Goal: Task Accomplishment & Management: Use online tool/utility

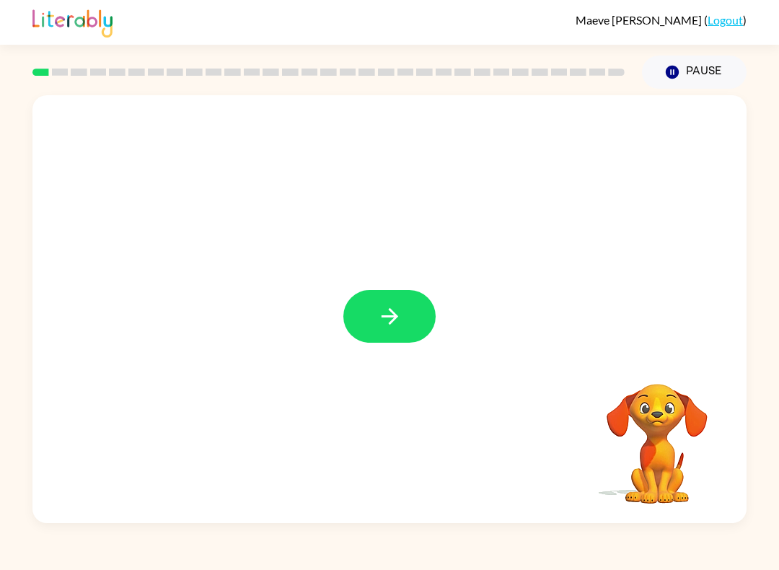
click at [402, 306] on icon "button" at bounding box center [389, 316] width 25 height 25
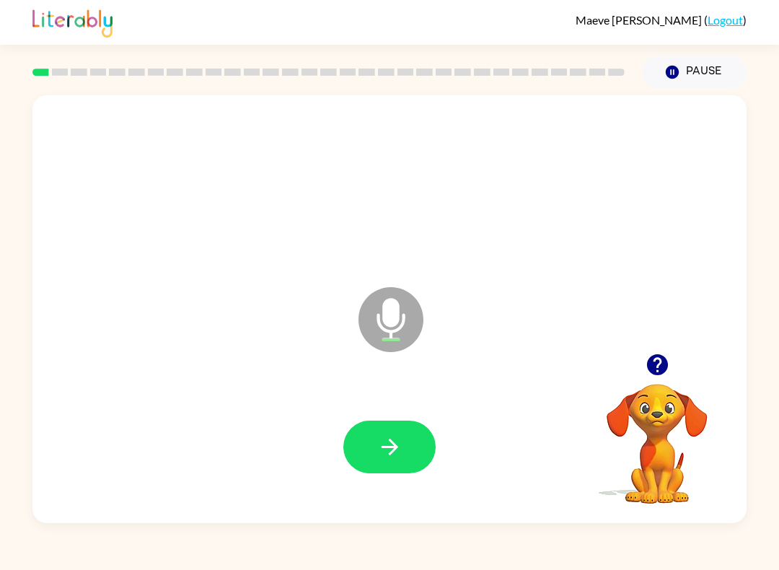
click at [394, 472] on button "button" at bounding box center [389, 446] width 92 height 53
click at [413, 436] on button "button" at bounding box center [389, 446] width 92 height 53
click at [384, 426] on button "button" at bounding box center [389, 446] width 92 height 53
click at [377, 455] on icon "button" at bounding box center [389, 446] width 25 height 25
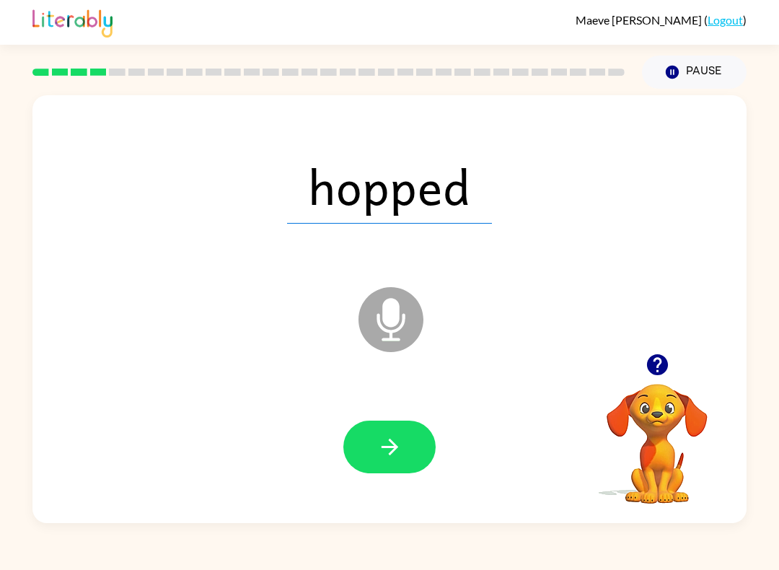
click at [388, 439] on icon "button" at bounding box center [389, 446] width 25 height 25
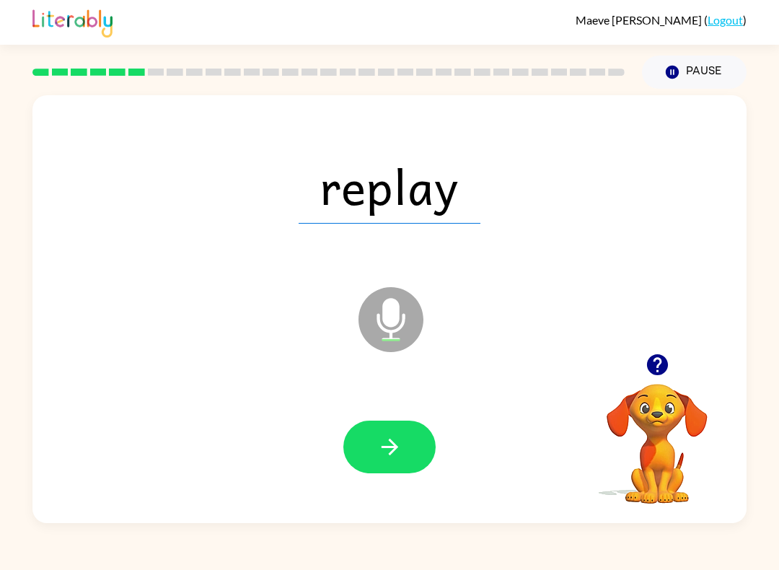
click at [396, 451] on icon "button" at bounding box center [389, 446] width 25 height 25
click at [375, 429] on button "button" at bounding box center [389, 446] width 92 height 53
click at [387, 429] on button "button" at bounding box center [389, 446] width 92 height 53
click at [389, 466] on button "button" at bounding box center [389, 446] width 92 height 53
click at [402, 445] on icon "button" at bounding box center [389, 446] width 25 height 25
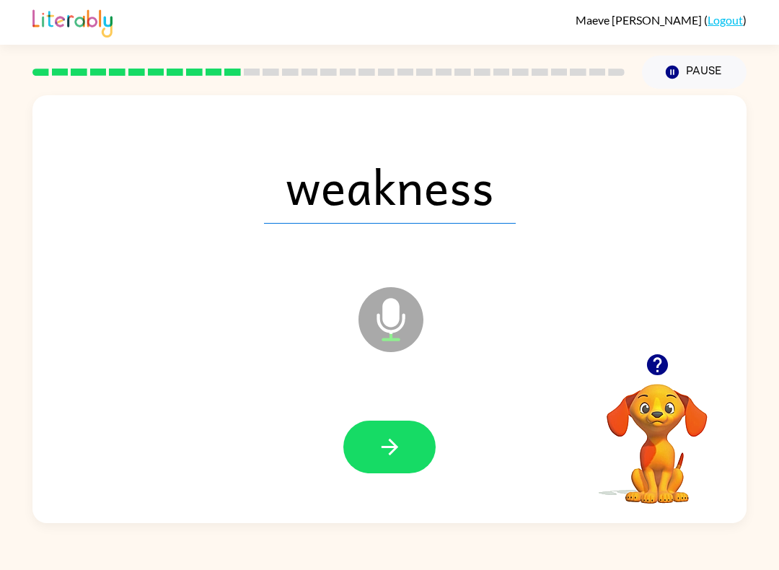
click at [392, 431] on button "button" at bounding box center [389, 446] width 92 height 53
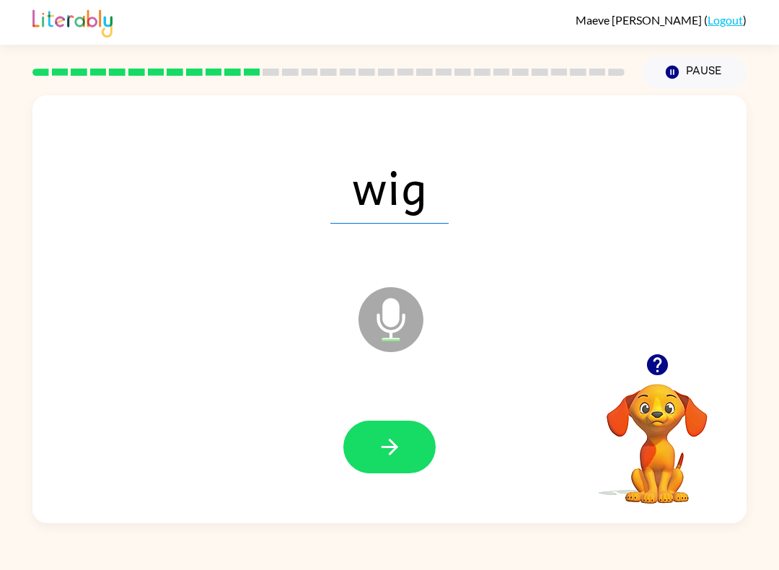
click at [399, 467] on button "button" at bounding box center [389, 446] width 92 height 53
click at [387, 424] on button "button" at bounding box center [389, 446] width 92 height 53
click at [392, 441] on icon "button" at bounding box center [389, 446] width 25 height 25
click at [391, 448] on icon "button" at bounding box center [389, 447] width 17 height 17
click at [402, 452] on button "button" at bounding box center [389, 446] width 92 height 53
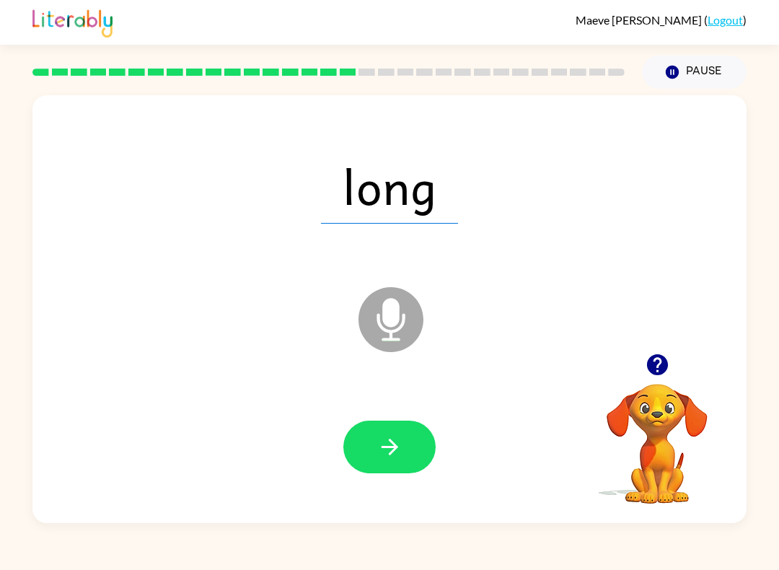
click at [381, 441] on icon "button" at bounding box center [389, 446] width 25 height 25
click at [398, 431] on button "button" at bounding box center [389, 446] width 92 height 53
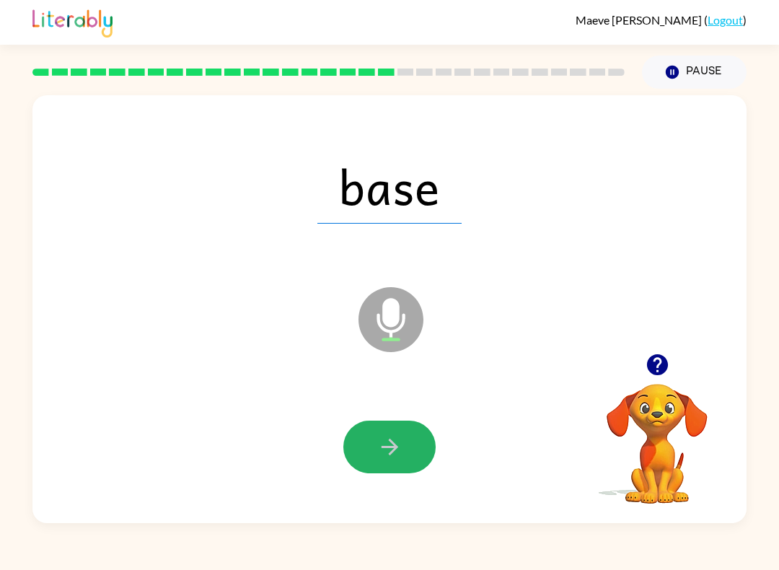
click at [389, 426] on button "button" at bounding box center [389, 446] width 92 height 53
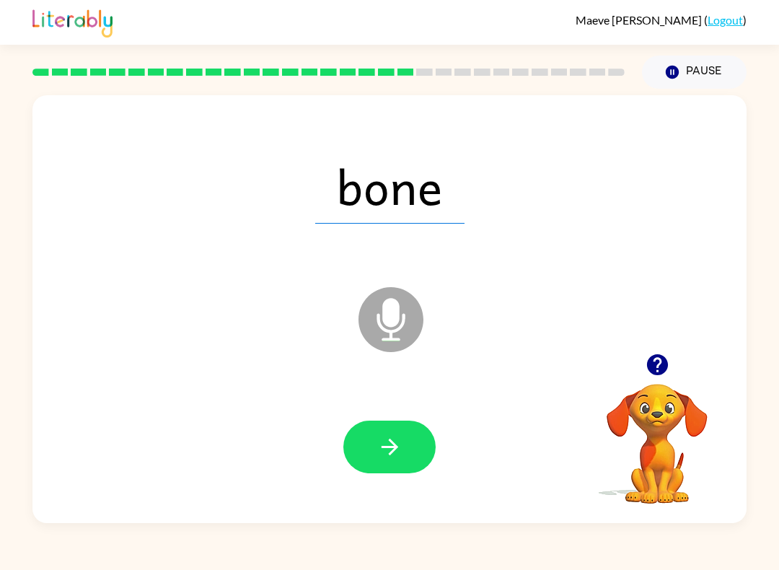
click at [407, 437] on button "button" at bounding box center [389, 446] width 92 height 53
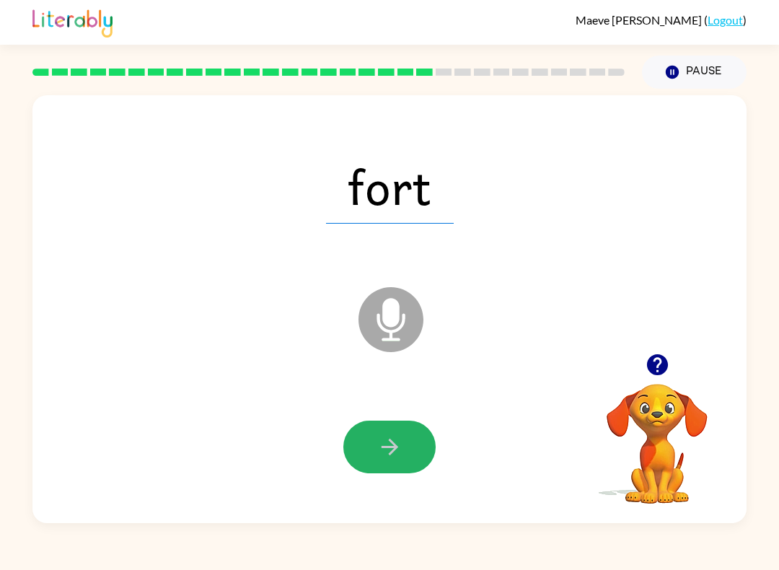
click at [397, 431] on button "button" at bounding box center [389, 446] width 92 height 53
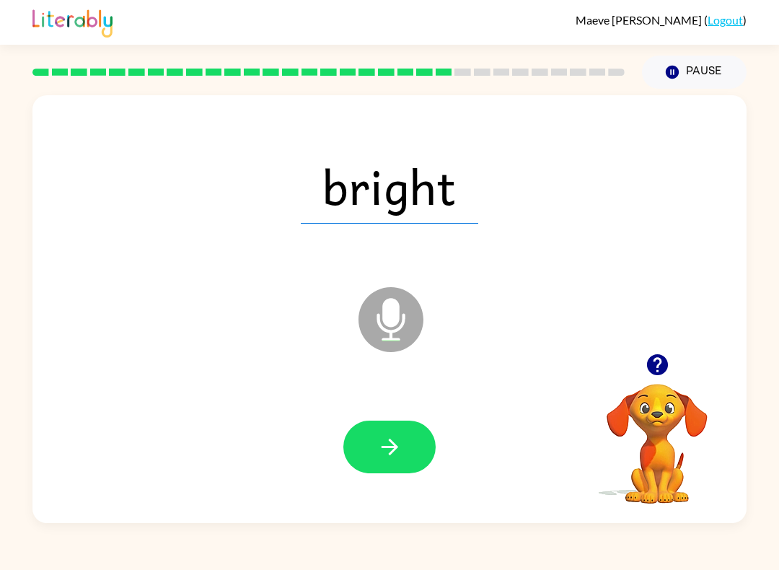
click at [388, 459] on icon "button" at bounding box center [389, 446] width 25 height 25
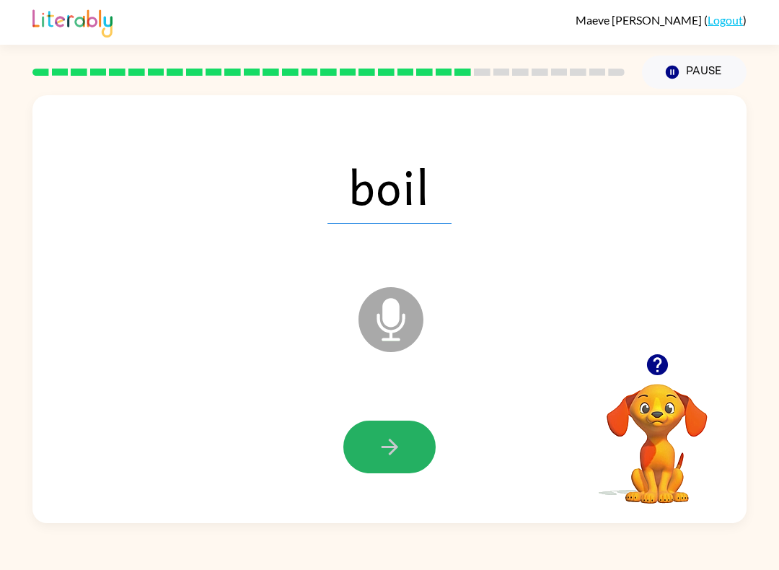
click at [400, 452] on icon "button" at bounding box center [389, 446] width 25 height 25
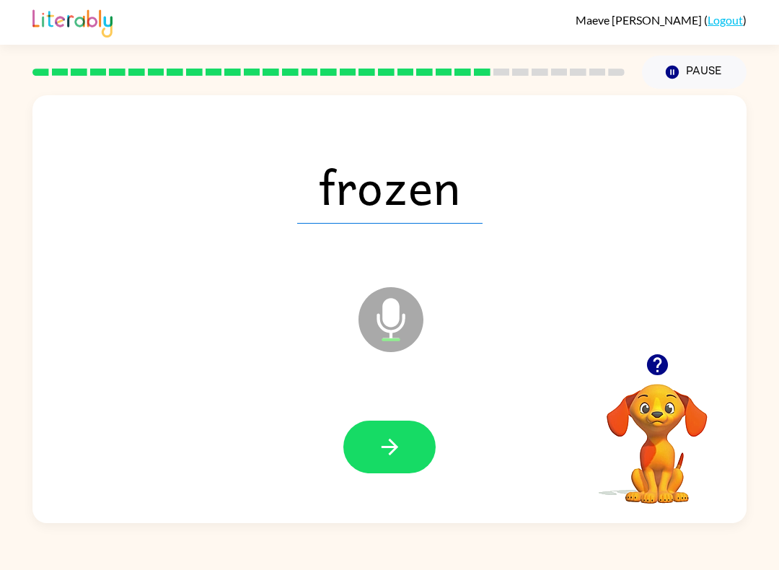
click at [384, 444] on icon "button" at bounding box center [389, 446] width 25 height 25
click at [375, 440] on button "button" at bounding box center [389, 446] width 92 height 53
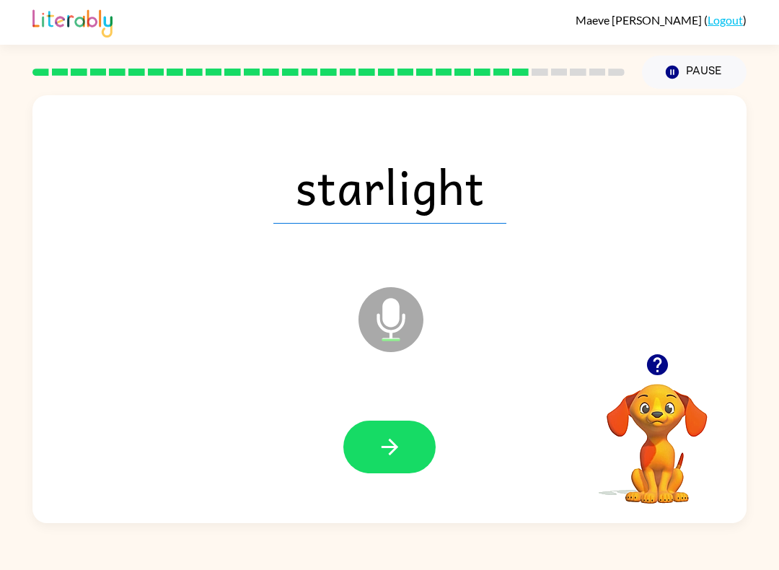
click at [400, 446] on icon "button" at bounding box center [389, 446] width 25 height 25
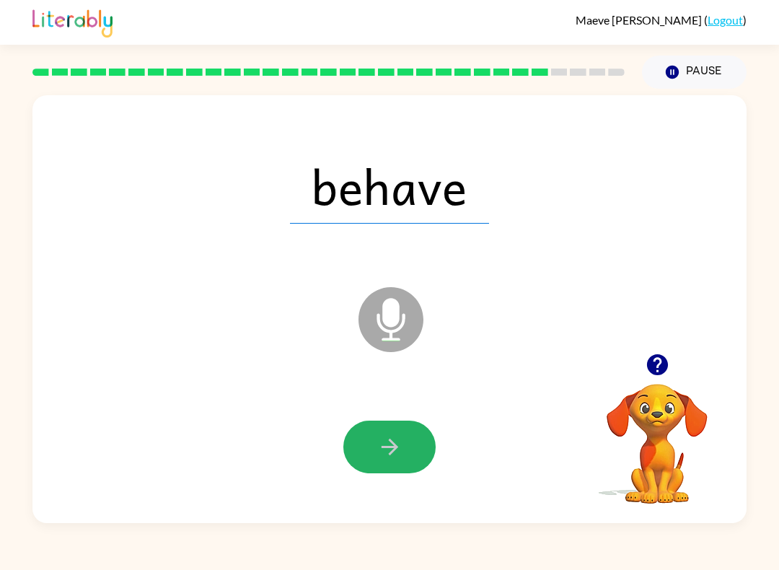
click at [391, 426] on button "button" at bounding box center [389, 446] width 92 height 53
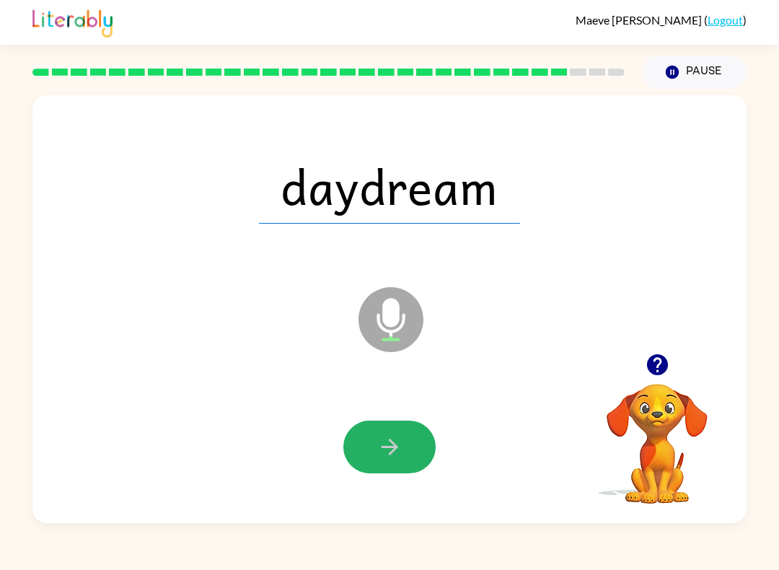
click at [391, 423] on button "button" at bounding box center [389, 446] width 92 height 53
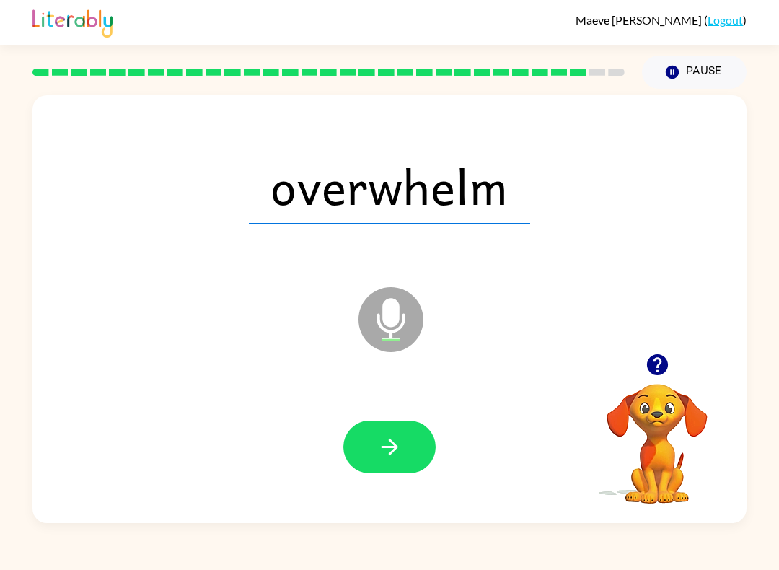
click at [402, 454] on icon "button" at bounding box center [389, 446] width 25 height 25
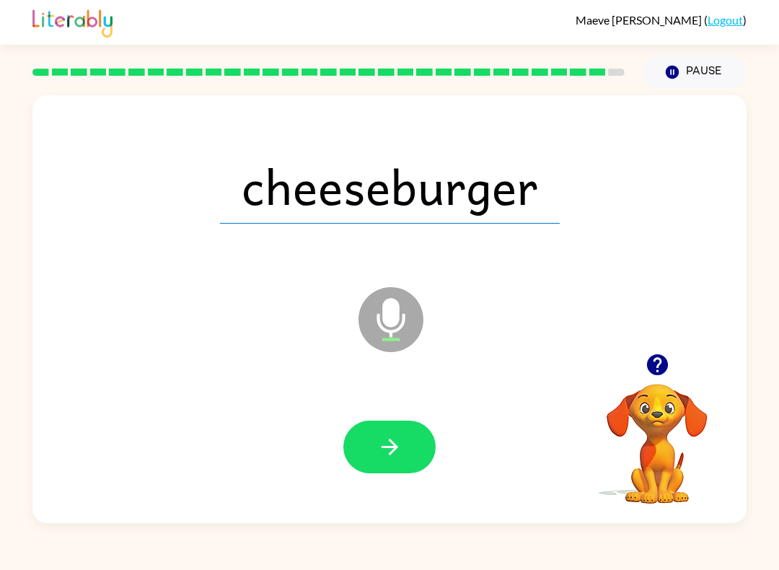
click at [380, 433] on button "button" at bounding box center [389, 446] width 92 height 53
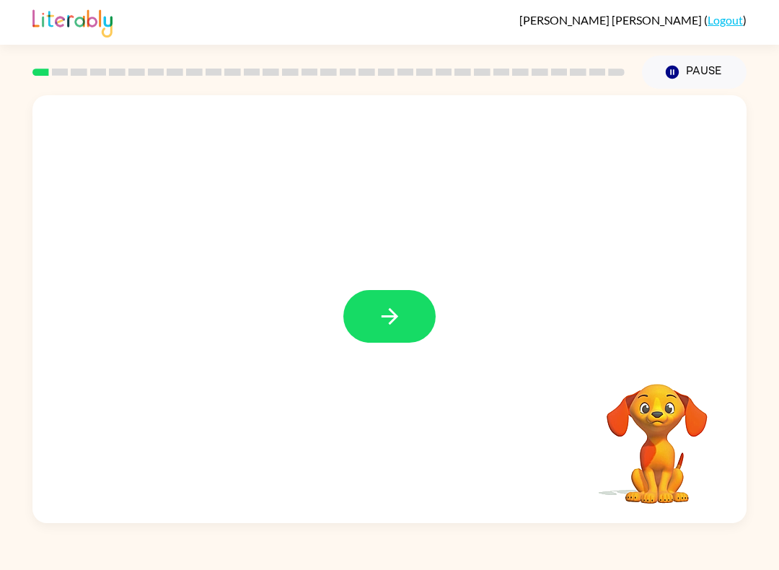
click at [402, 328] on icon "button" at bounding box center [389, 316] width 25 height 25
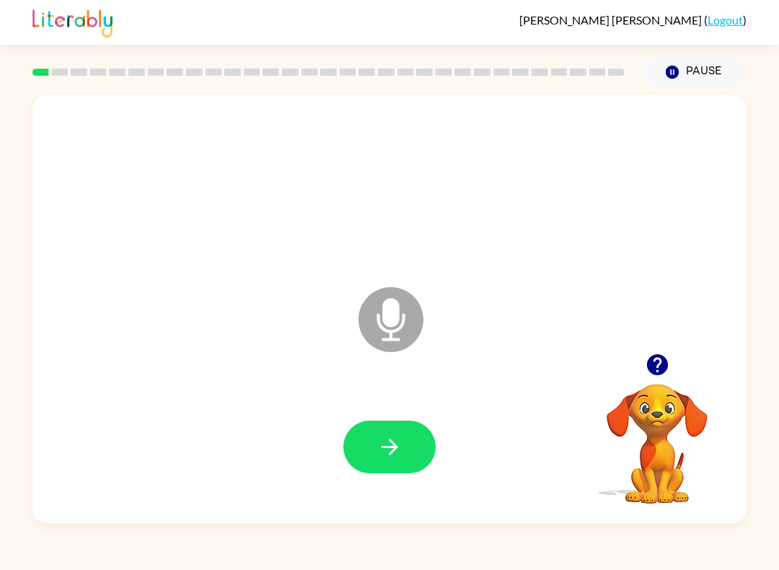
click at [400, 451] on icon "button" at bounding box center [389, 446] width 25 height 25
click at [386, 459] on icon "button" at bounding box center [389, 446] width 25 height 25
click at [402, 454] on button "button" at bounding box center [389, 446] width 92 height 53
click at [401, 435] on icon "button" at bounding box center [389, 446] width 25 height 25
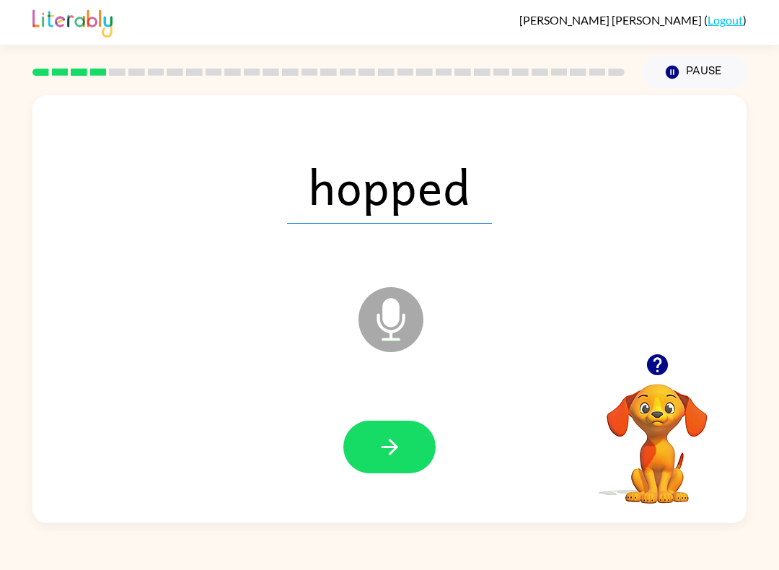
click at [397, 451] on icon "button" at bounding box center [389, 446] width 25 height 25
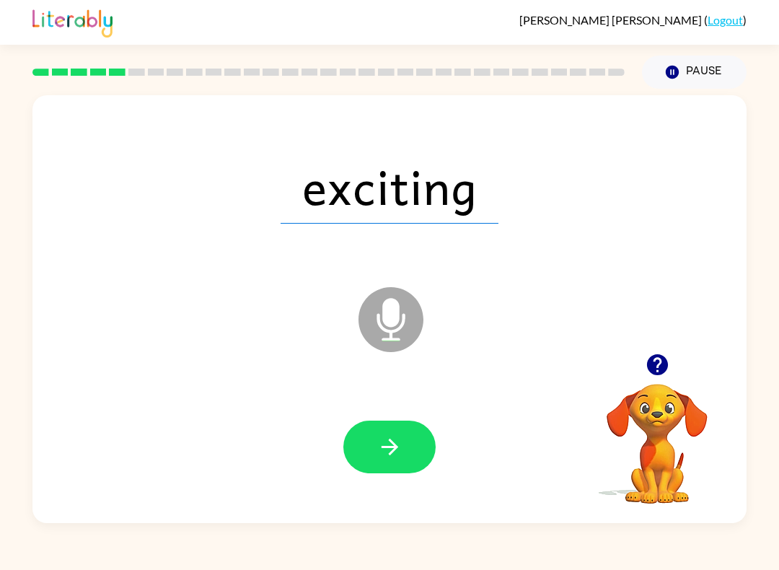
click at [401, 457] on icon "button" at bounding box center [389, 446] width 25 height 25
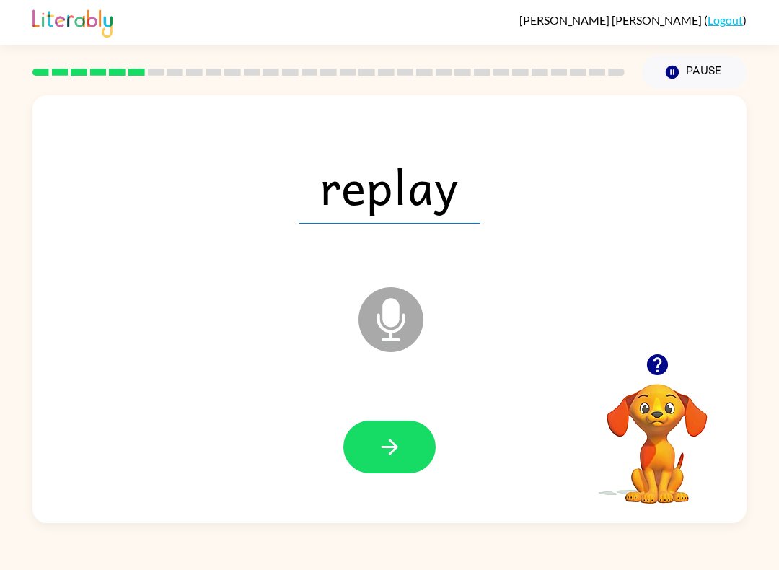
click at [393, 463] on button "button" at bounding box center [389, 446] width 92 height 53
click at [410, 438] on button "button" at bounding box center [389, 446] width 92 height 53
click at [396, 456] on icon "button" at bounding box center [389, 446] width 25 height 25
click at [408, 436] on button "button" at bounding box center [389, 446] width 92 height 53
click at [397, 426] on button "button" at bounding box center [389, 446] width 92 height 53
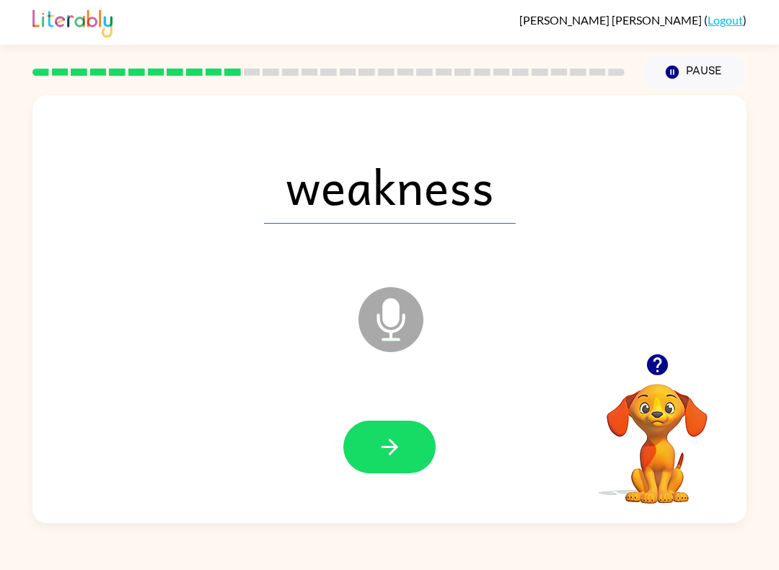
click at [401, 456] on icon "button" at bounding box center [389, 446] width 25 height 25
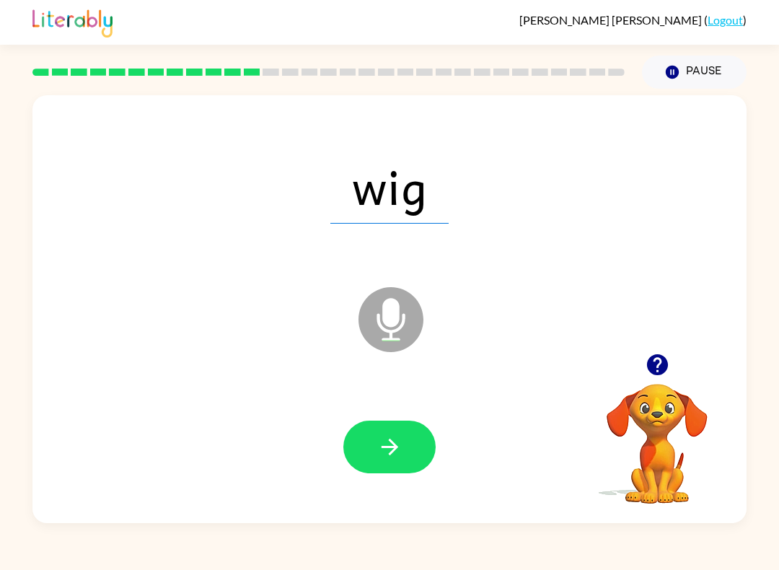
click at [400, 468] on button "button" at bounding box center [389, 446] width 92 height 53
click at [397, 441] on icon "button" at bounding box center [389, 446] width 25 height 25
click at [404, 439] on button "button" at bounding box center [389, 446] width 92 height 53
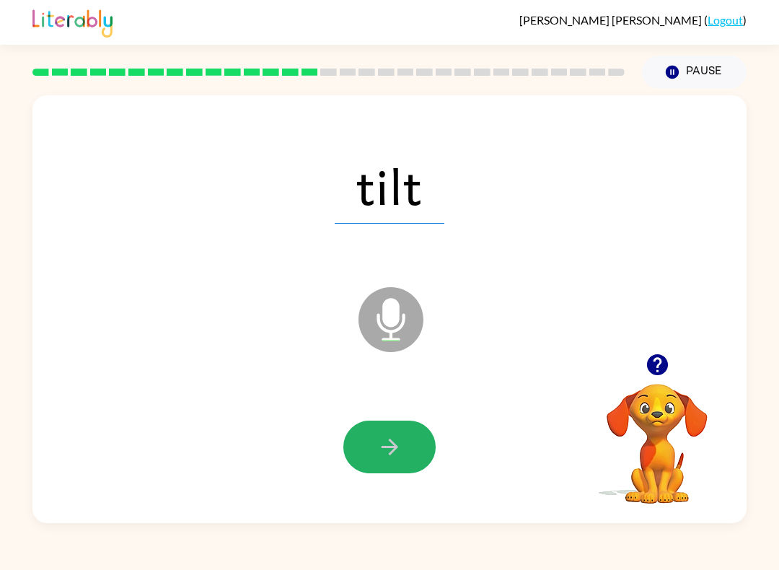
click at [400, 461] on button "button" at bounding box center [389, 446] width 92 height 53
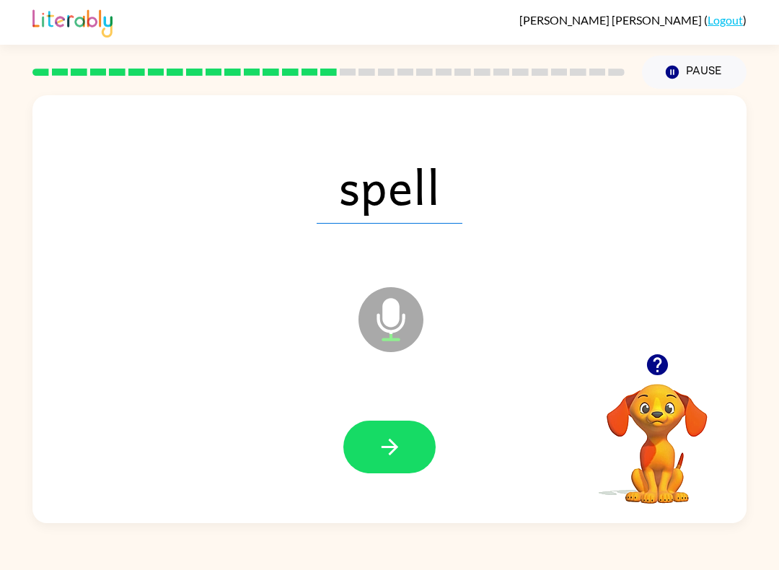
click at [400, 422] on button "button" at bounding box center [389, 446] width 92 height 53
click at [405, 440] on button "button" at bounding box center [389, 446] width 92 height 53
click at [397, 446] on icon "button" at bounding box center [389, 446] width 25 height 25
click at [401, 452] on icon "button" at bounding box center [389, 446] width 25 height 25
click at [379, 467] on button "button" at bounding box center [389, 446] width 92 height 53
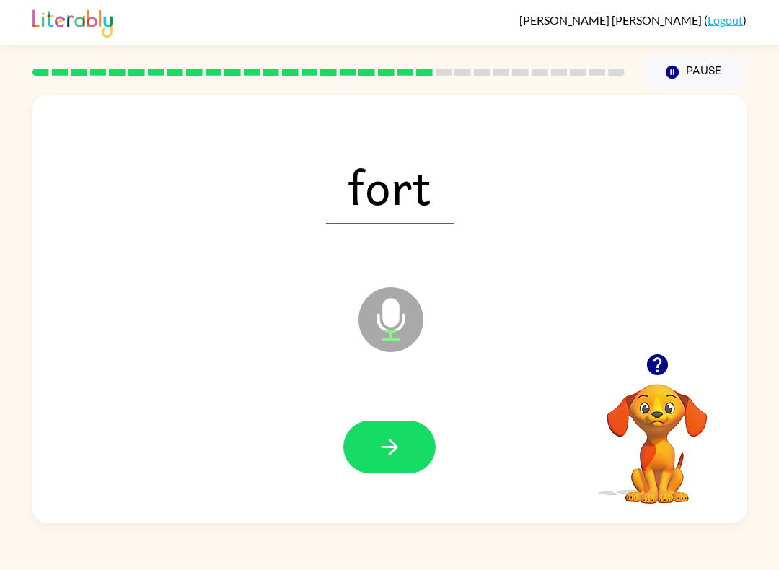
click at [393, 443] on icon "button" at bounding box center [389, 447] width 17 height 17
click at [398, 442] on icon "button" at bounding box center [389, 446] width 25 height 25
click at [405, 439] on button "button" at bounding box center [389, 446] width 92 height 53
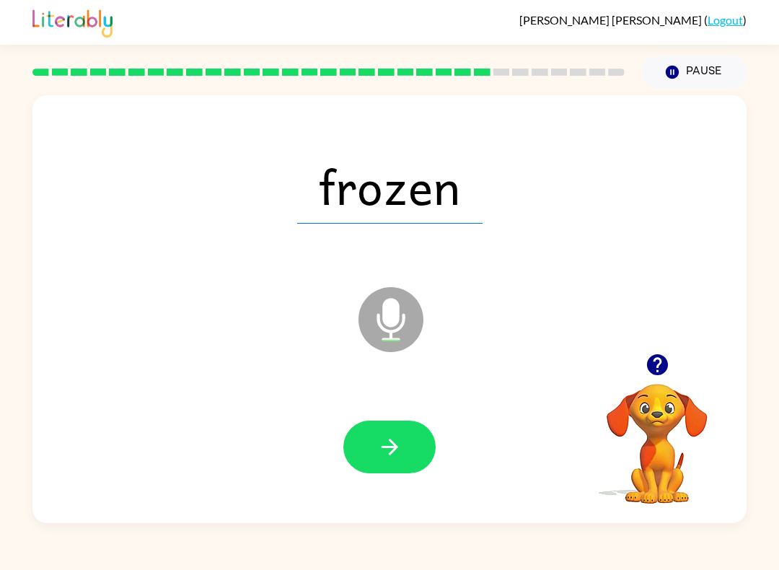
click at [404, 436] on button "button" at bounding box center [389, 446] width 92 height 53
click at [396, 434] on button "button" at bounding box center [389, 446] width 92 height 53
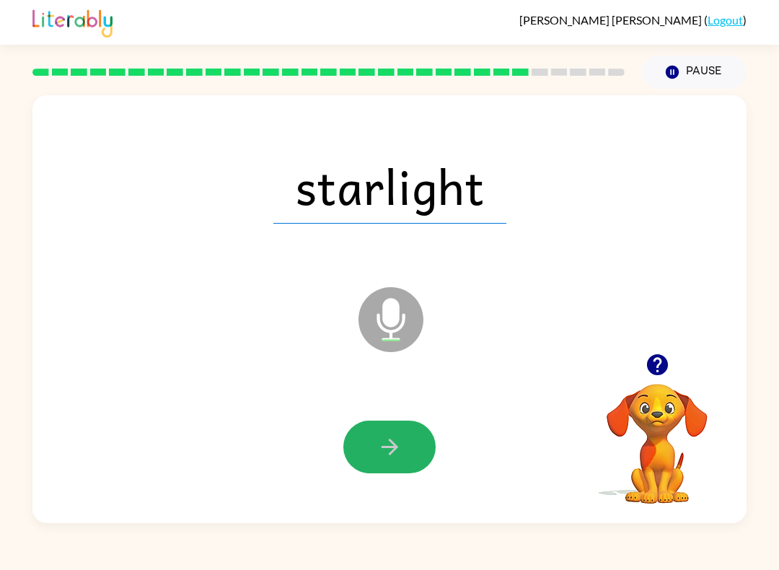
click at [413, 433] on button "button" at bounding box center [389, 446] width 92 height 53
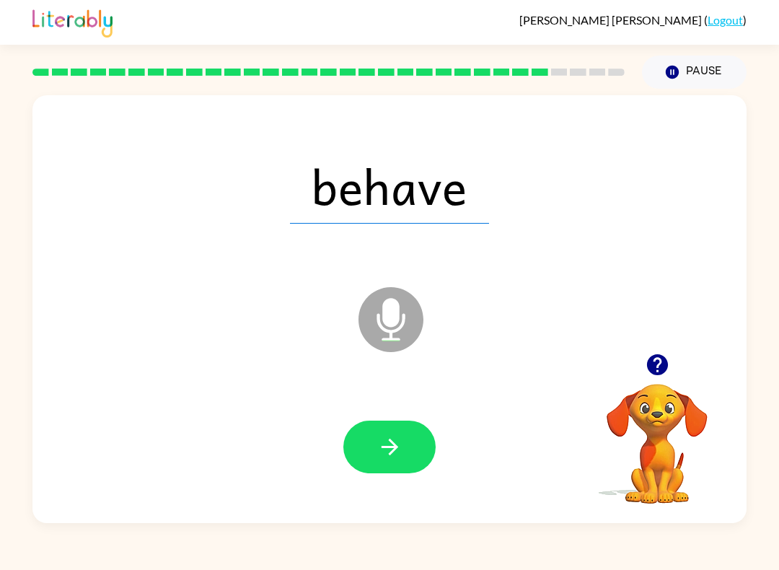
click at [392, 442] on icon "button" at bounding box center [389, 447] width 17 height 17
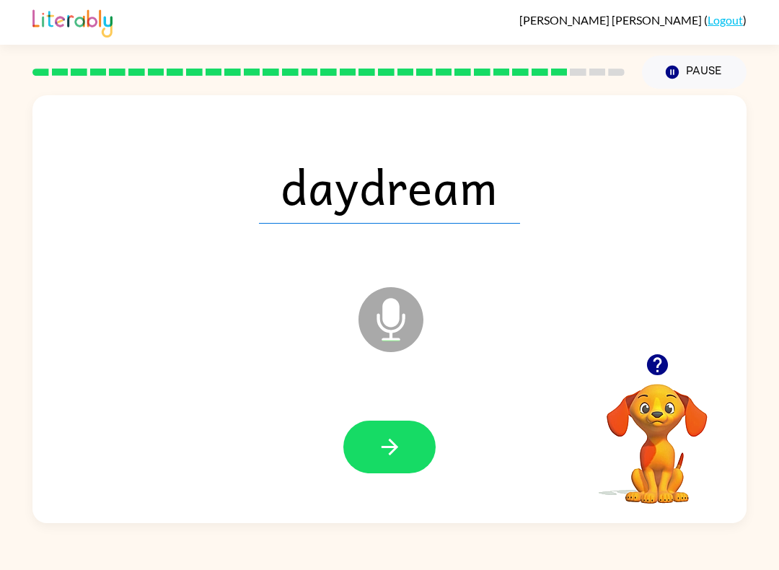
click at [395, 447] on icon "button" at bounding box center [389, 447] width 17 height 17
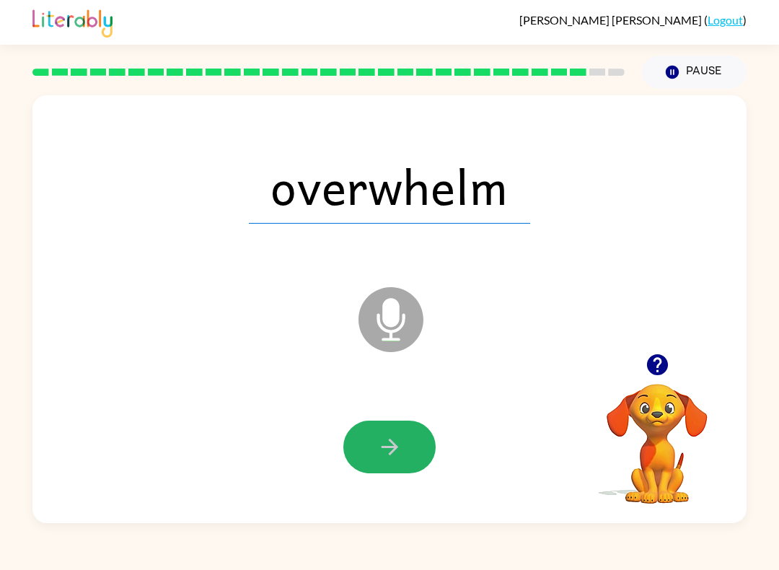
click at [394, 442] on icon "button" at bounding box center [389, 446] width 25 height 25
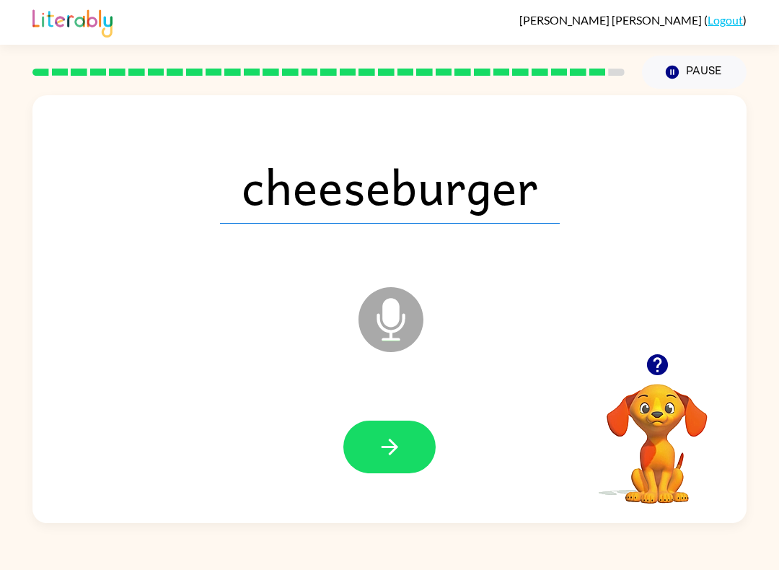
click at [410, 463] on button "button" at bounding box center [389, 446] width 92 height 53
